Goal: Information Seeking & Learning: Learn about a topic

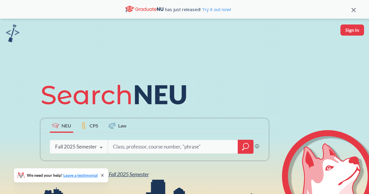
click at [128, 171] on span "NEU Fall 2025 Semester" at bounding box center [123, 174] width 51 height 6
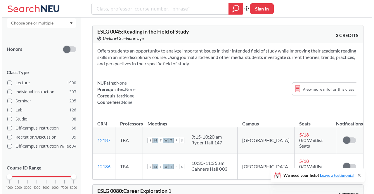
scroll to position [147, 0]
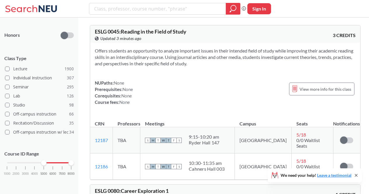
drag, startPoint x: 9, startPoint y: 162, endPoint x: 46, endPoint y: 169, distance: 36.8
click at [46, 169] on div "1000 2000 3000 4000 5000 6000 7000 8000" at bounding box center [38, 174] width 69 height 26
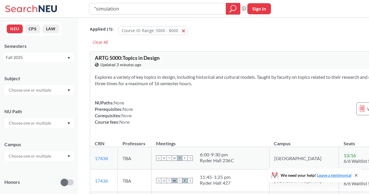
type input ""simulation""
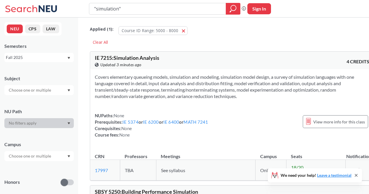
click at [111, 8] on input ""simulation"" at bounding box center [158, 9] width 128 height 10
